Goal: Information Seeking & Learning: Understand process/instructions

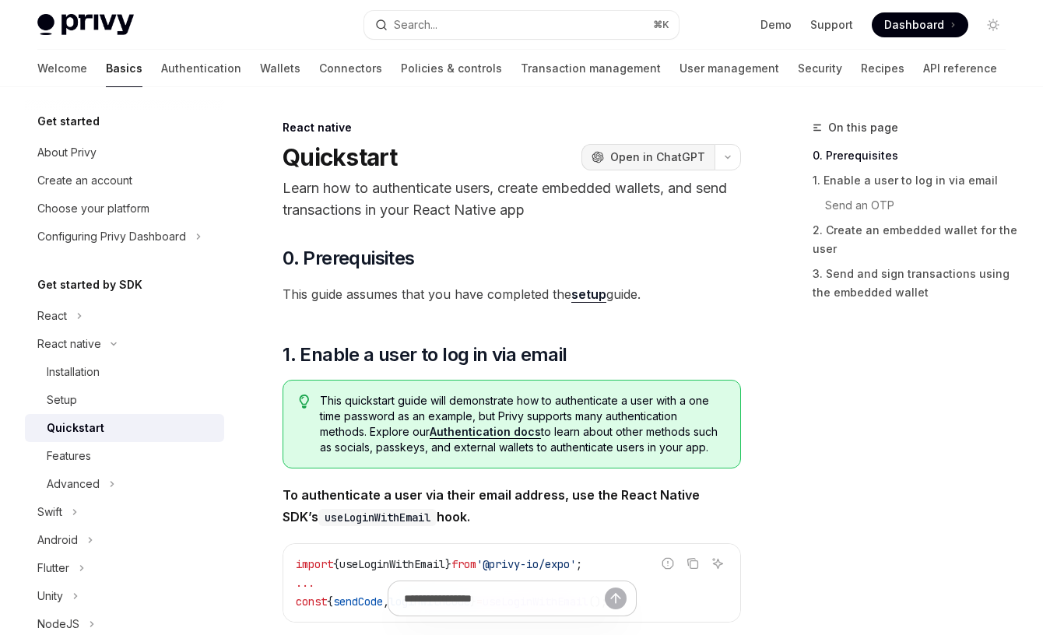
click at [626, 156] on span "Open in ChatGPT" at bounding box center [657, 157] width 95 height 16
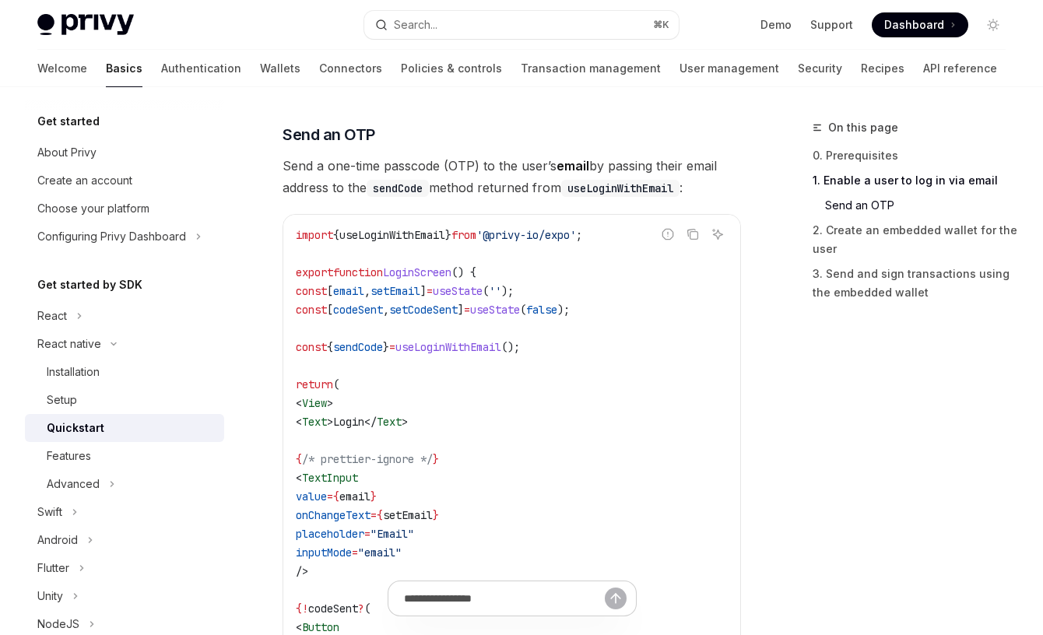
scroll to position [651, 0]
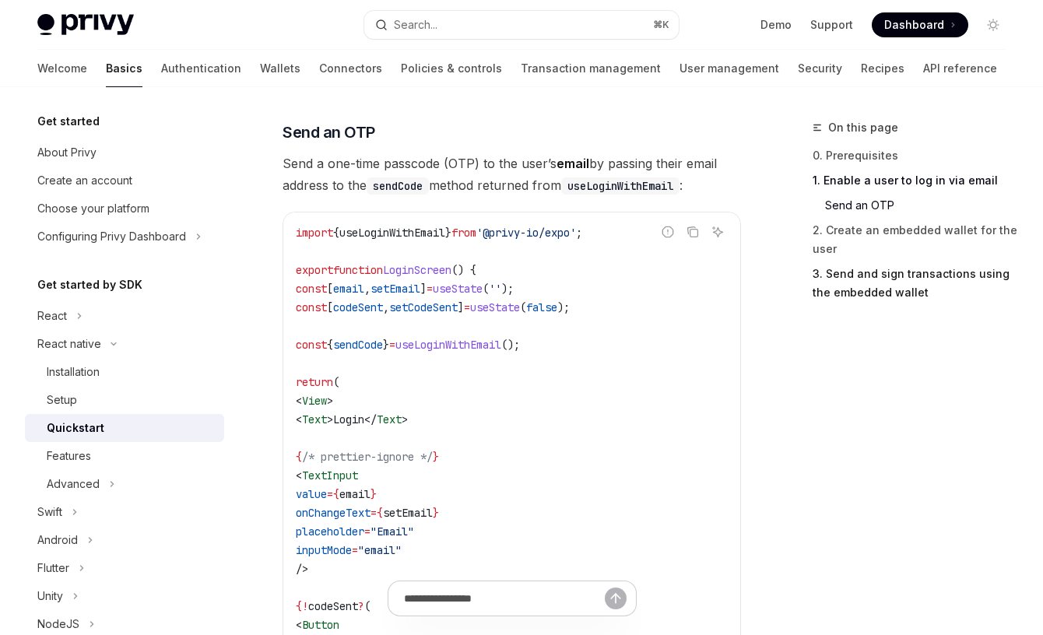
click at [893, 288] on link "3. Send and sign transactions using the embedded wallet" at bounding box center [914, 283] width 205 height 44
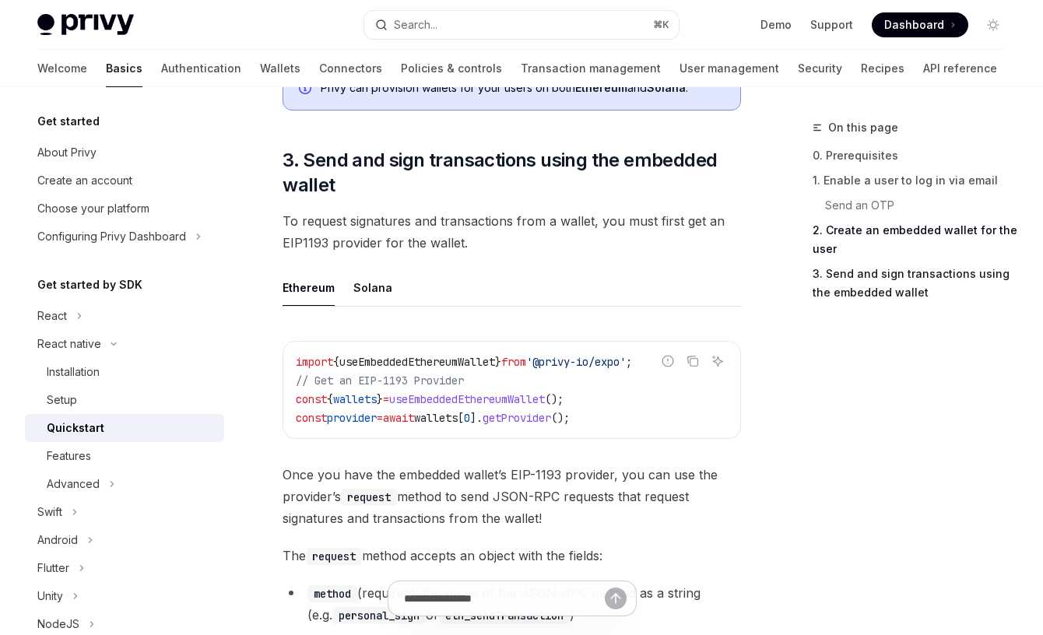
scroll to position [1732, 0]
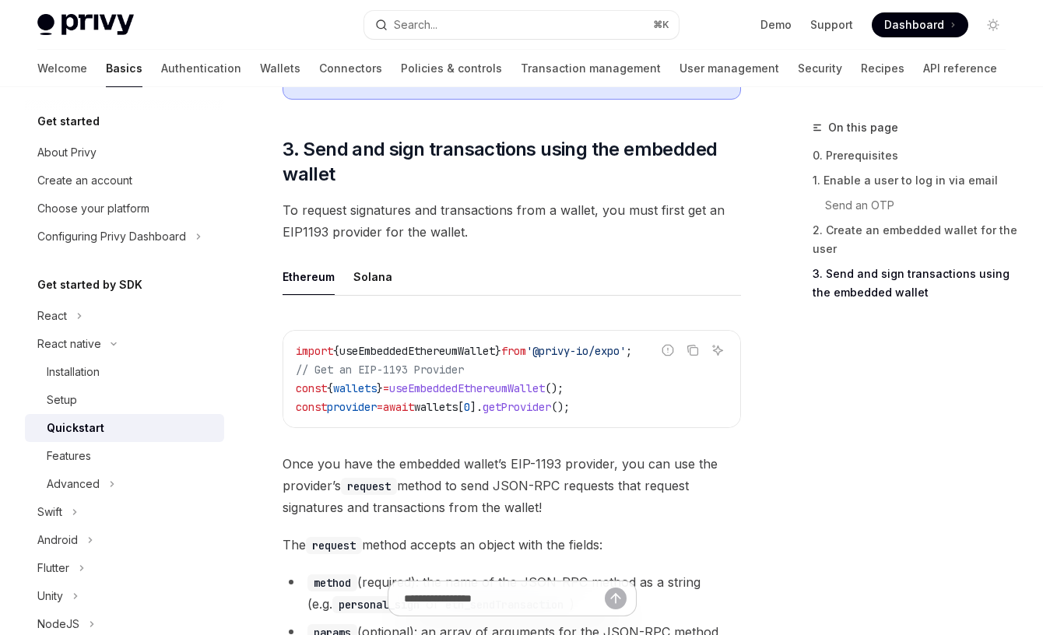
click at [607, 344] on span "'@privy-io/expo'" at bounding box center [576, 351] width 100 height 14
click at [599, 342] on code "import { useEmbeddedEthereumWallet } from '@privy-io/expo' ; // Get an EIP-1193…" at bounding box center [512, 379] width 432 height 75
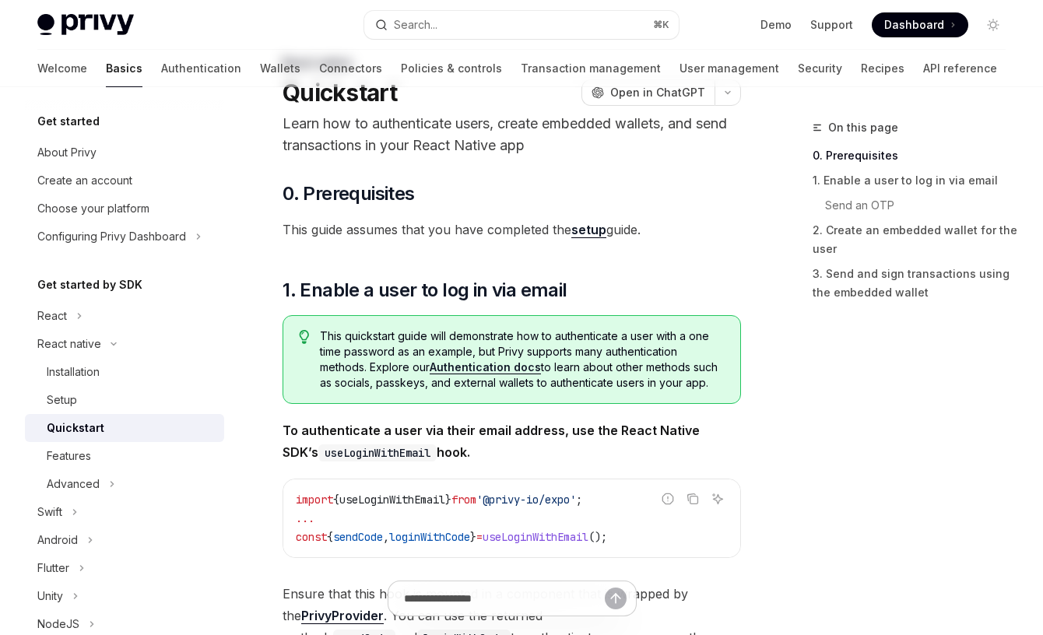
scroll to position [0, 0]
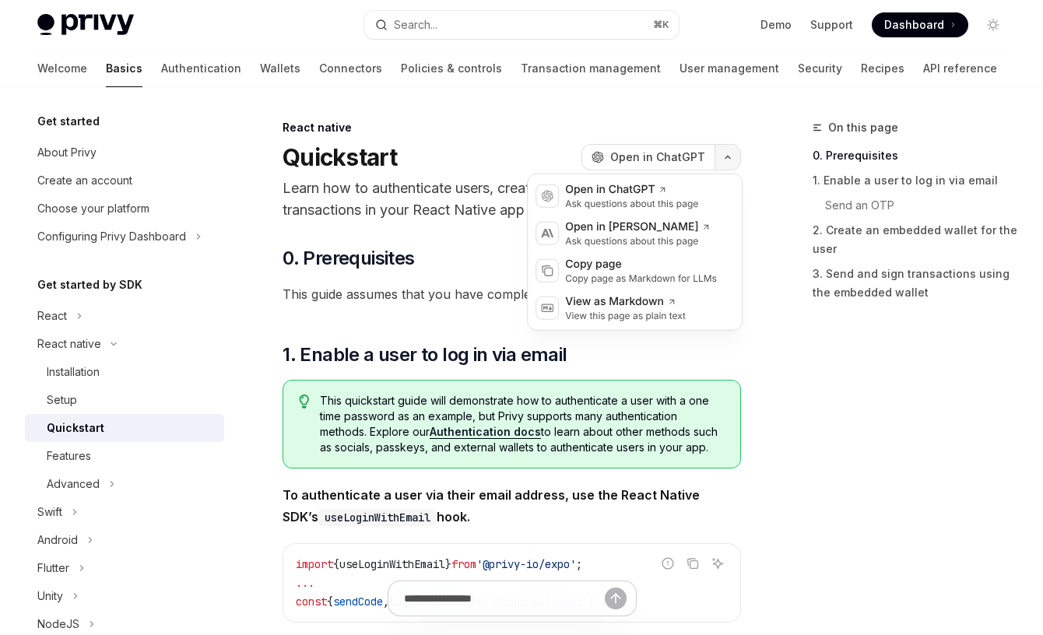
click at [728, 156] on icon "button" at bounding box center [727, 157] width 19 height 6
click at [605, 192] on div "Open in ChatGPT" at bounding box center [631, 190] width 133 height 16
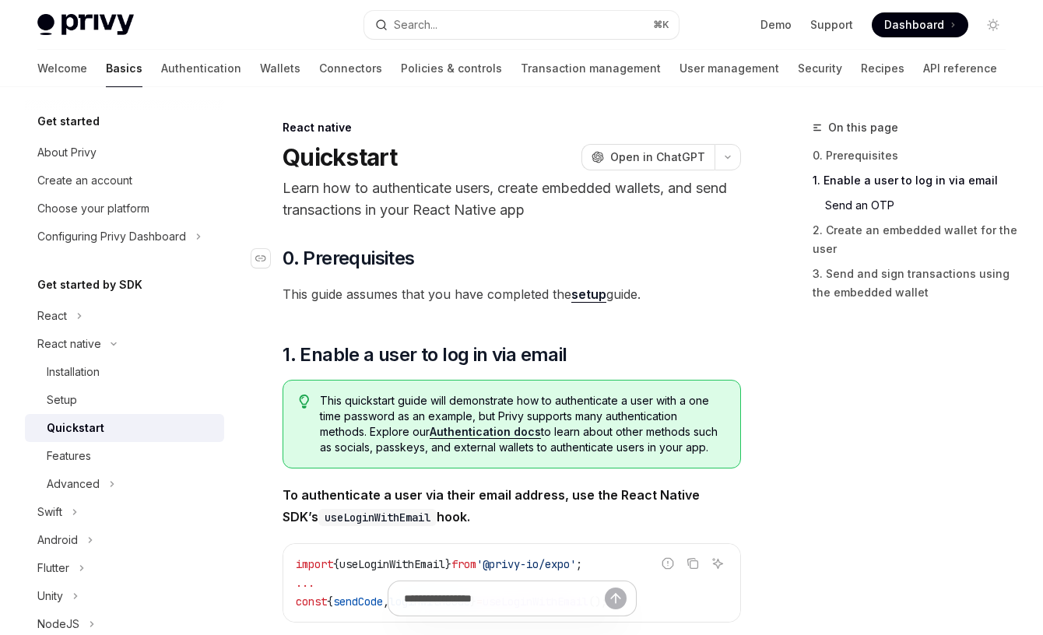
scroll to position [1473, 0]
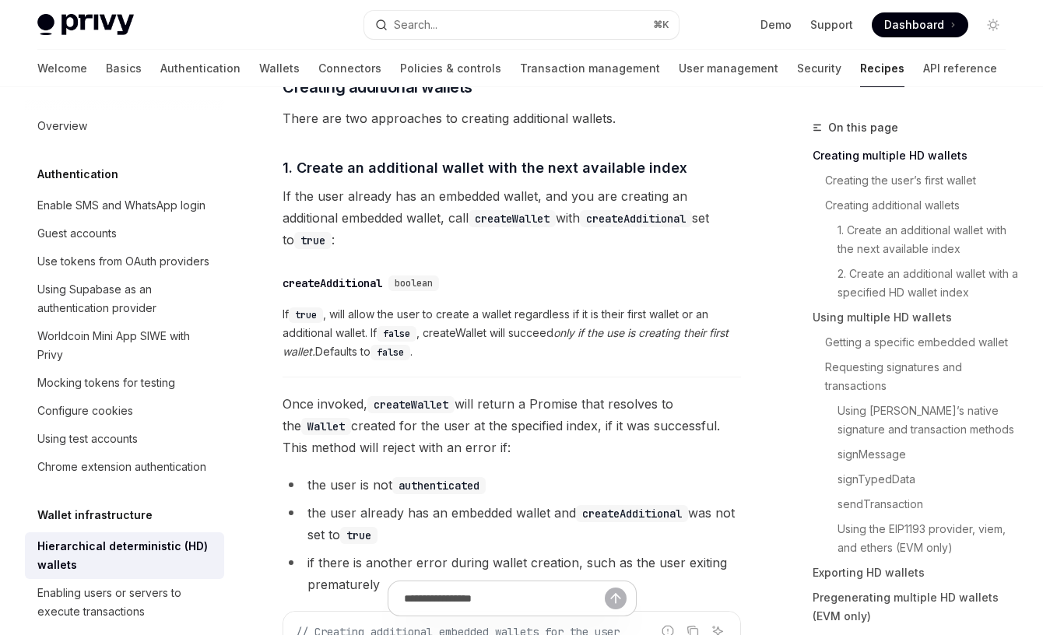
scroll to position [965, 0]
